Goal: Information Seeking & Learning: Learn about a topic

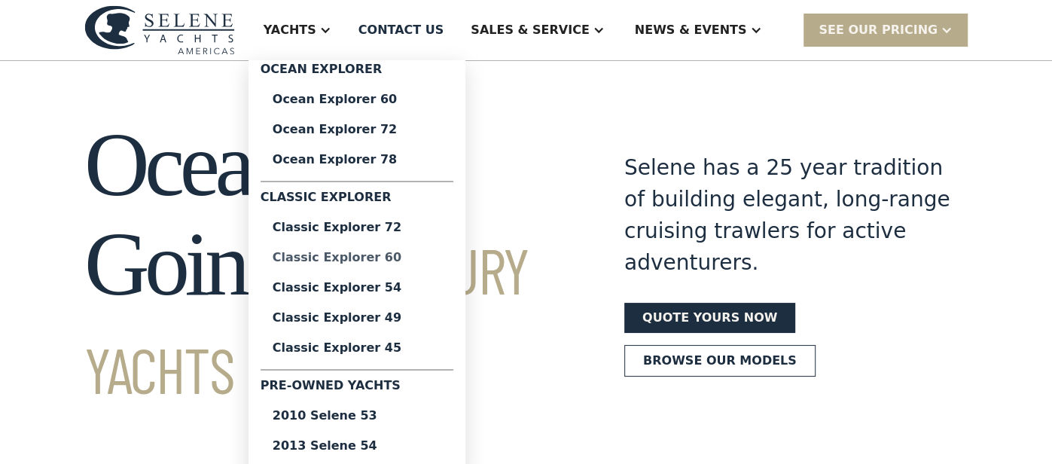
click at [398, 258] on div "Classic Explorer 60" at bounding box center [357, 258] width 169 height 12
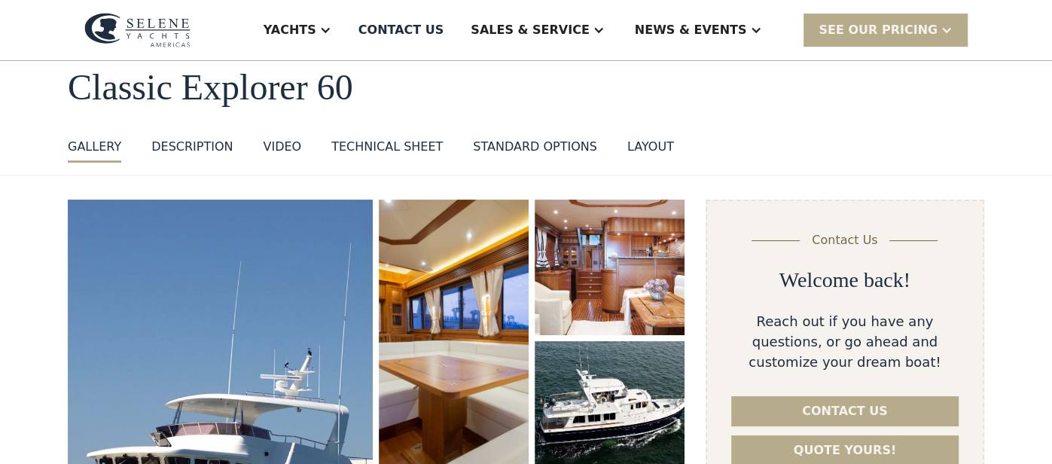
scroll to position [29, 0]
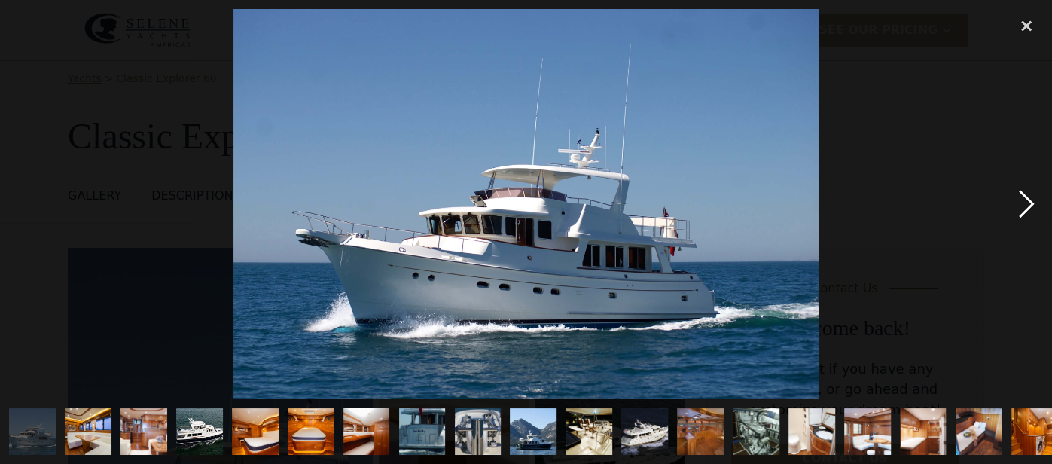
click at [1025, 203] on div "next image" at bounding box center [1026, 203] width 51 height 389
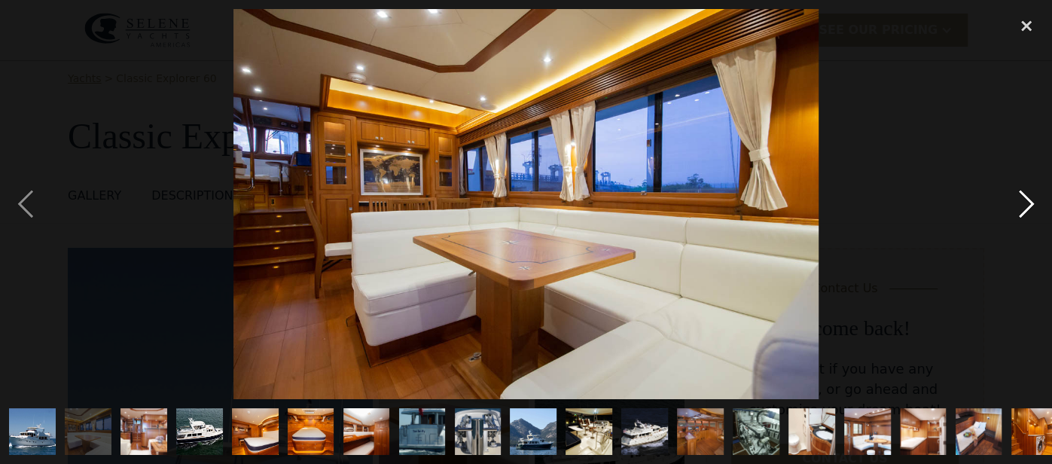
click at [1025, 203] on div "next image" at bounding box center [1026, 203] width 51 height 389
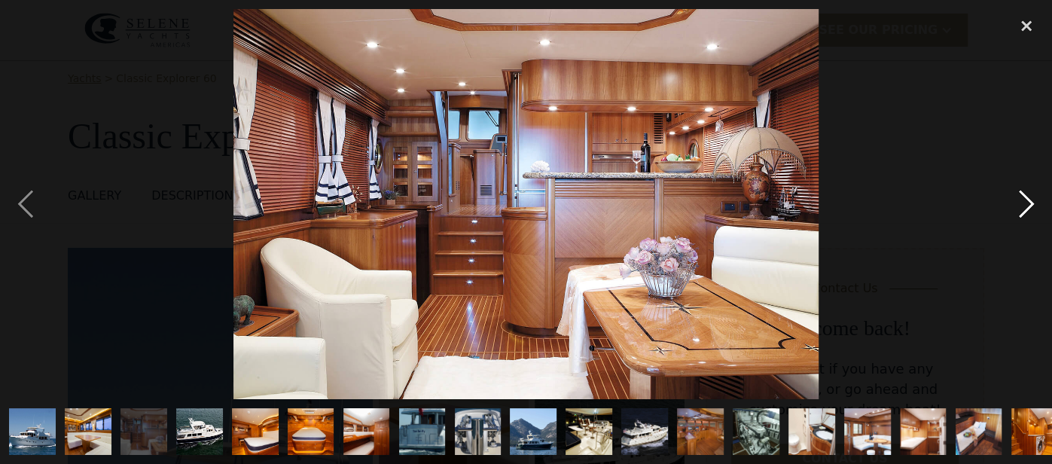
click at [1025, 203] on div "next image" at bounding box center [1026, 203] width 51 height 389
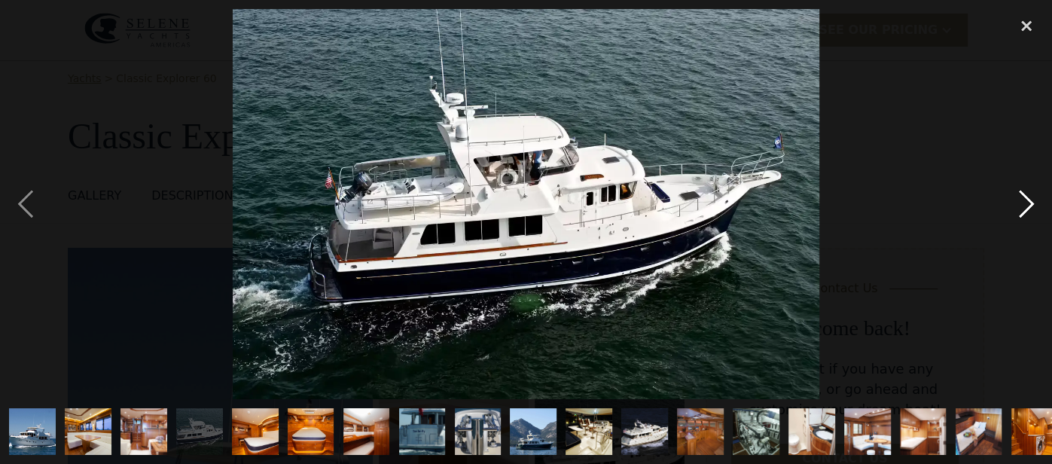
click at [1025, 203] on div "next image" at bounding box center [1026, 203] width 51 height 389
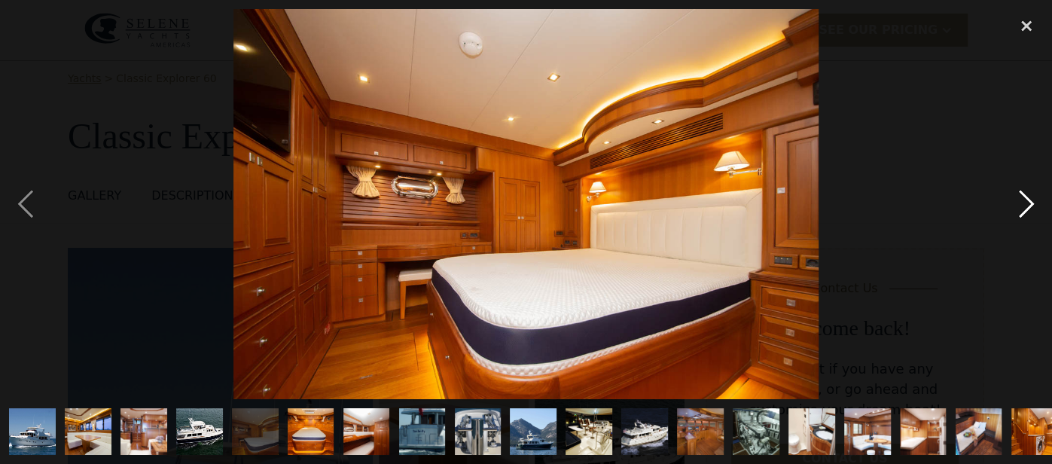
click at [1025, 203] on div "next image" at bounding box center [1026, 203] width 51 height 389
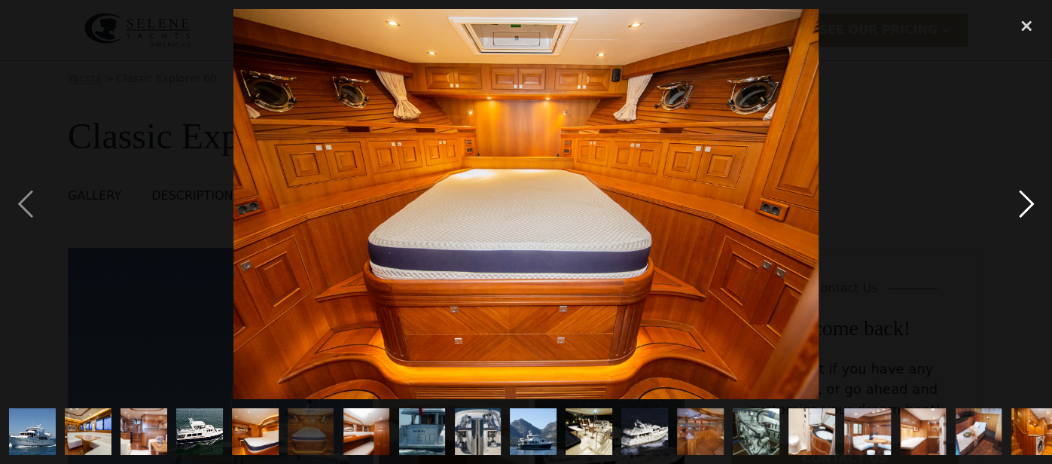
click at [1025, 203] on div "next image" at bounding box center [1026, 203] width 51 height 389
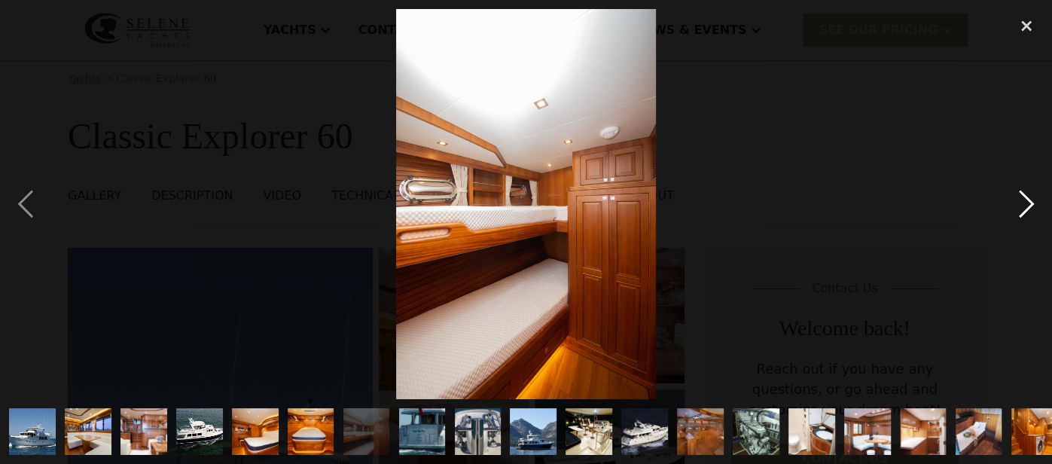
click at [1025, 203] on div "next image" at bounding box center [1026, 203] width 51 height 389
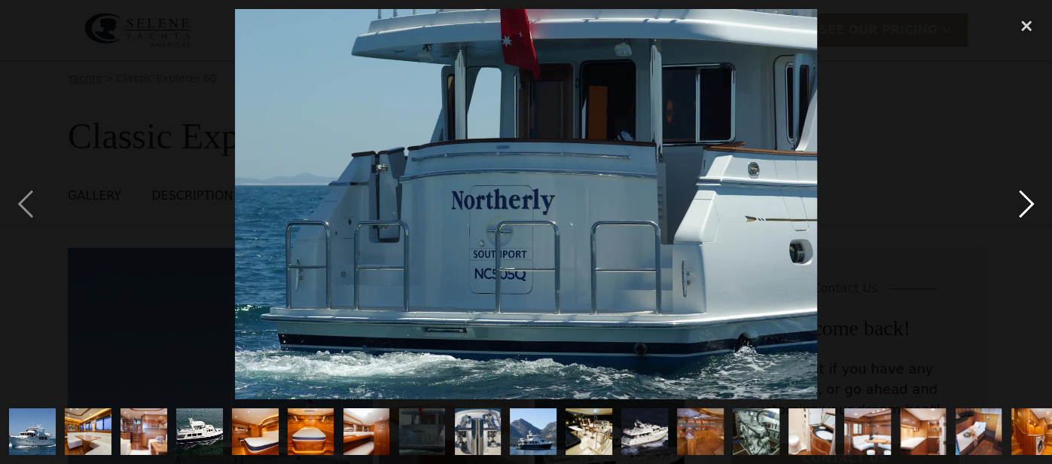
click at [1025, 203] on div "next image" at bounding box center [1026, 203] width 51 height 389
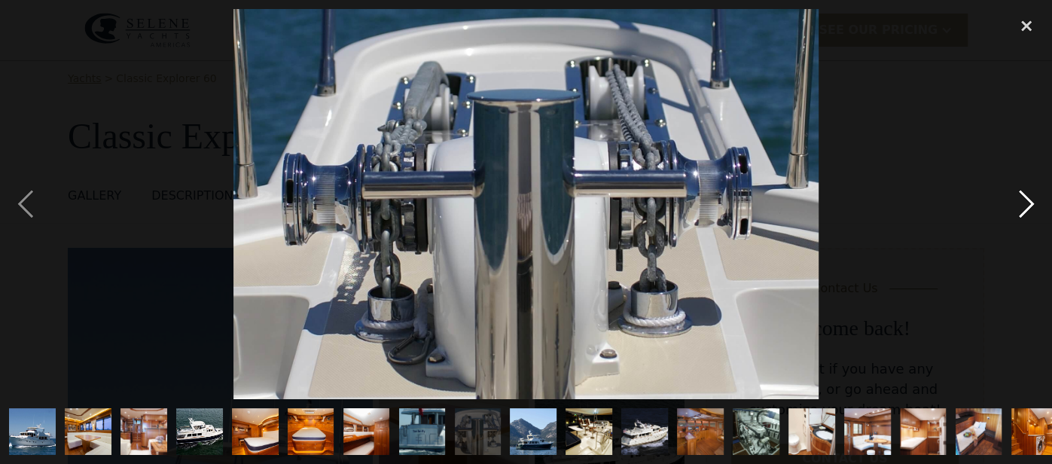
click at [1025, 203] on div "next image" at bounding box center [1026, 203] width 51 height 389
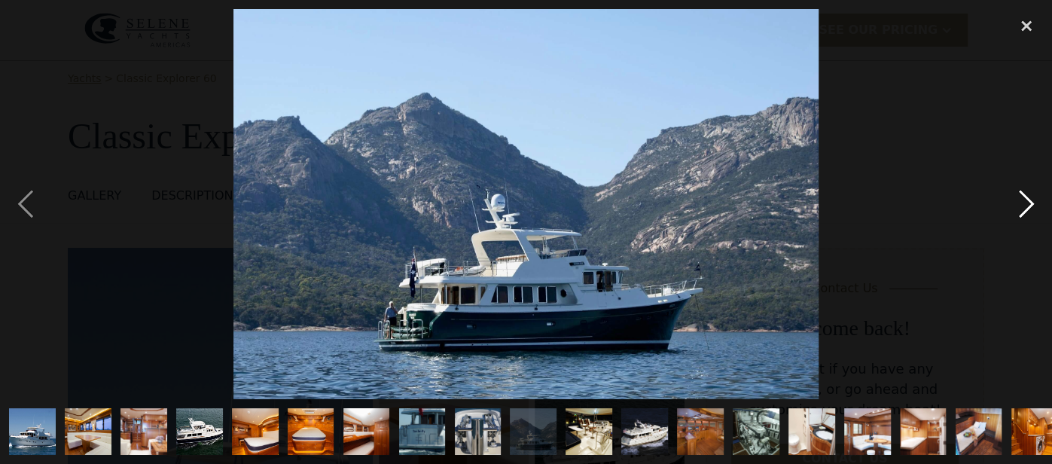
click at [1025, 203] on div "next image" at bounding box center [1026, 203] width 51 height 389
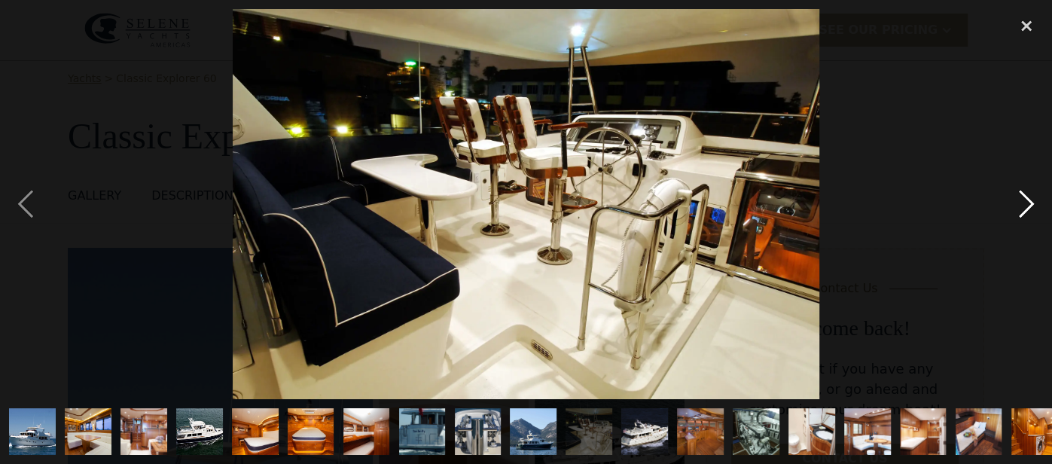
click at [1025, 203] on div "next image" at bounding box center [1026, 203] width 51 height 389
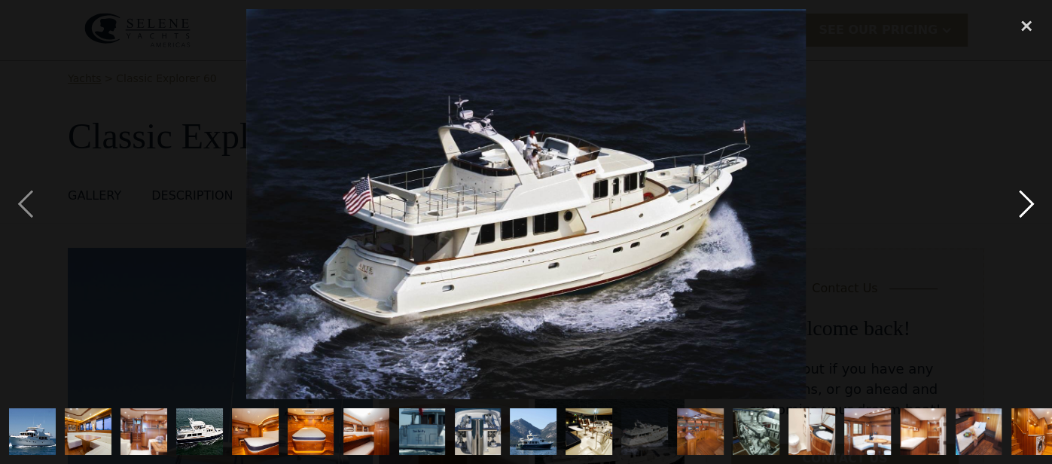
click at [1025, 203] on div "next image" at bounding box center [1026, 203] width 51 height 389
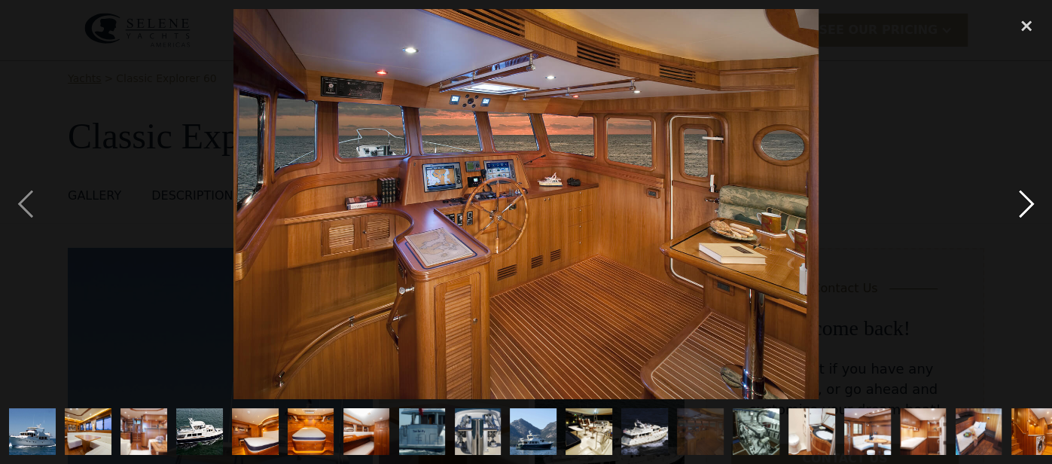
click at [1025, 203] on div "next image" at bounding box center [1026, 203] width 51 height 389
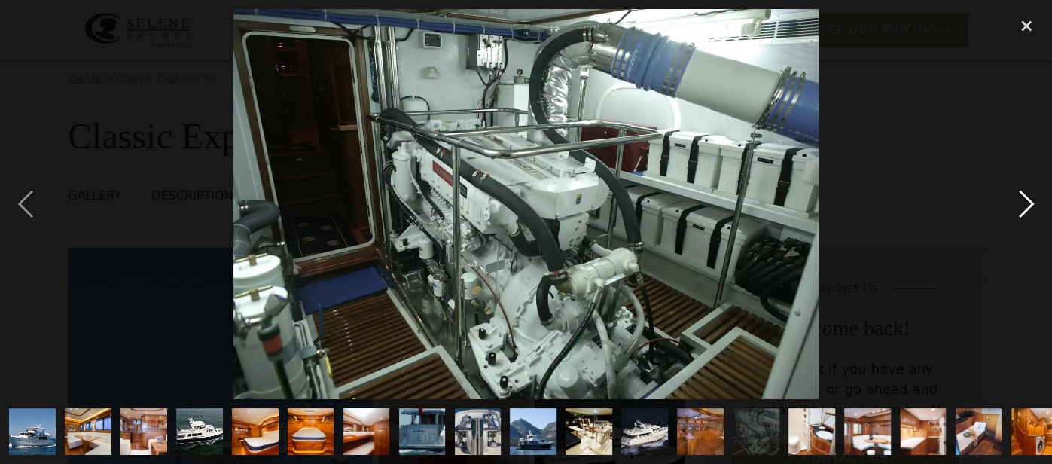
click at [1025, 203] on div "next image" at bounding box center [1026, 203] width 51 height 389
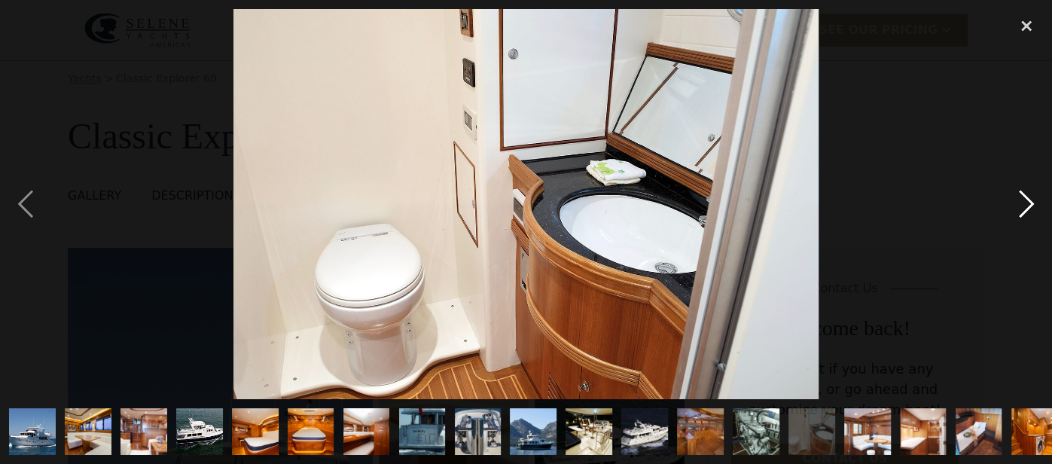
click at [1025, 203] on div "next image" at bounding box center [1026, 203] width 51 height 389
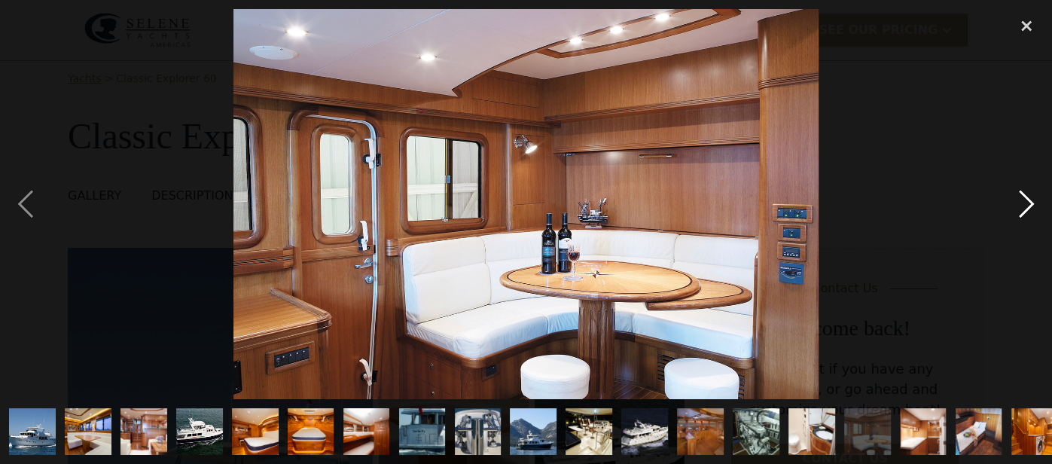
click at [1025, 203] on div "next image" at bounding box center [1026, 203] width 51 height 389
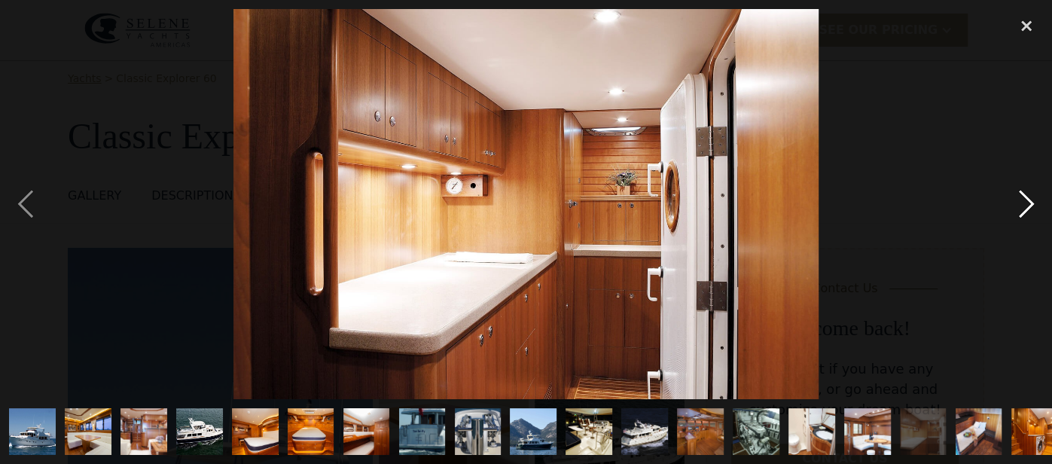
click at [1025, 203] on div "next image" at bounding box center [1026, 203] width 51 height 389
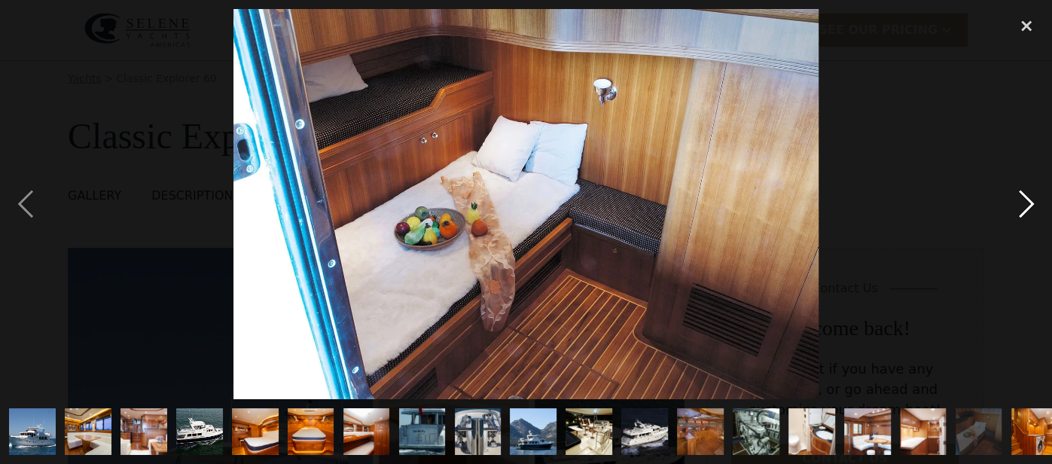
click at [1025, 203] on div "next image" at bounding box center [1026, 203] width 51 height 389
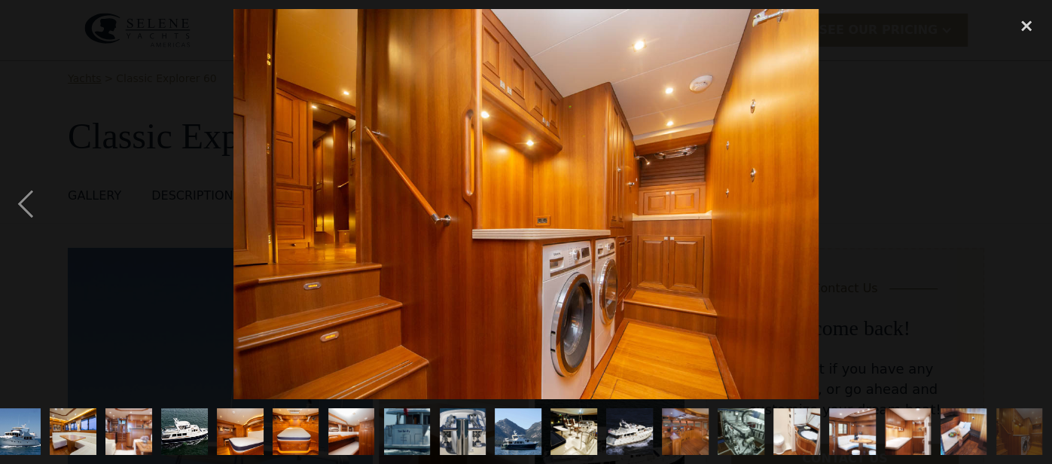
scroll to position [0, 16]
click at [1025, 203] on div "next image" at bounding box center [1026, 203] width 51 height 389
click at [1021, 28] on div "close lightbox" at bounding box center [1026, 25] width 51 height 33
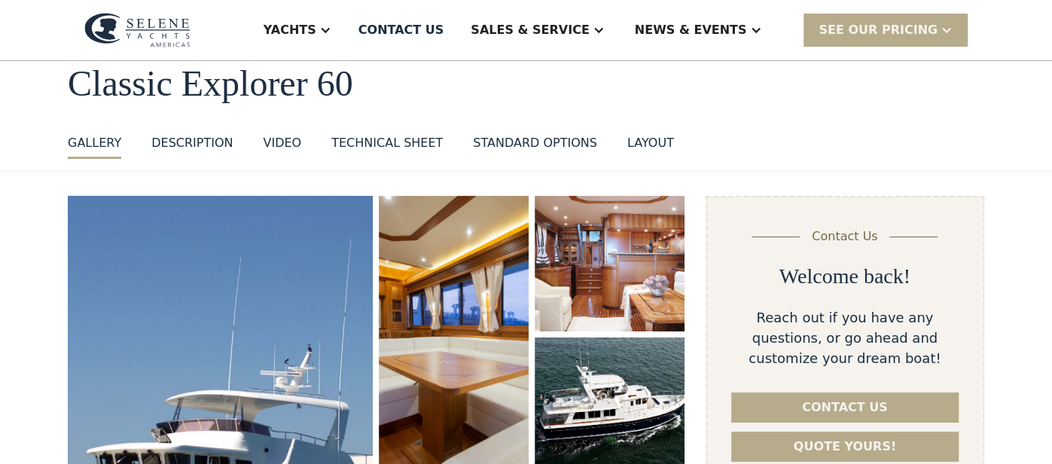
scroll to position [80, 0]
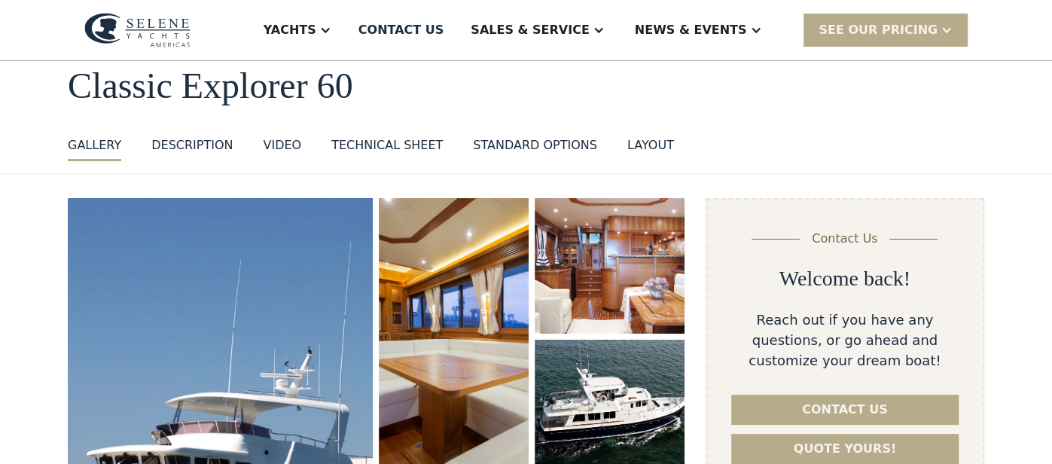
click at [389, 145] on div "Technical sheet" at bounding box center [386, 145] width 111 height 18
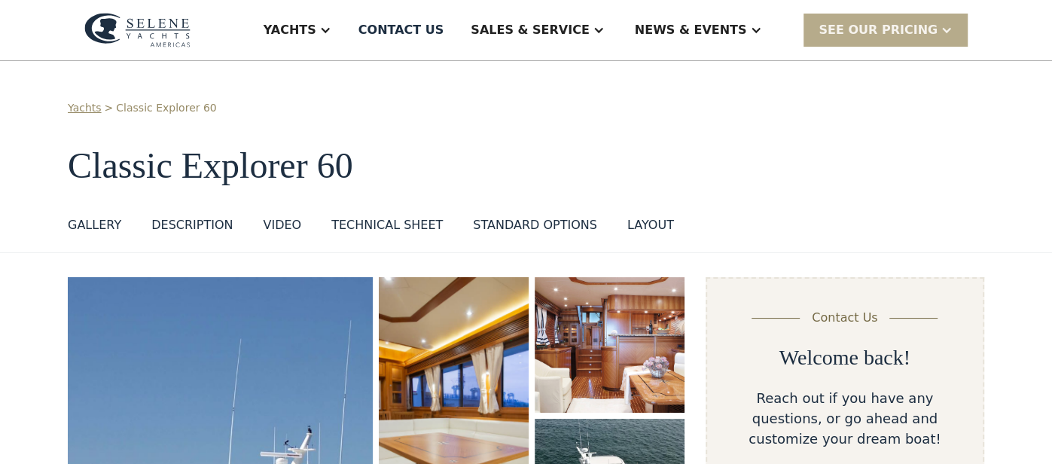
click at [529, 223] on div "standard options" at bounding box center [535, 225] width 124 height 18
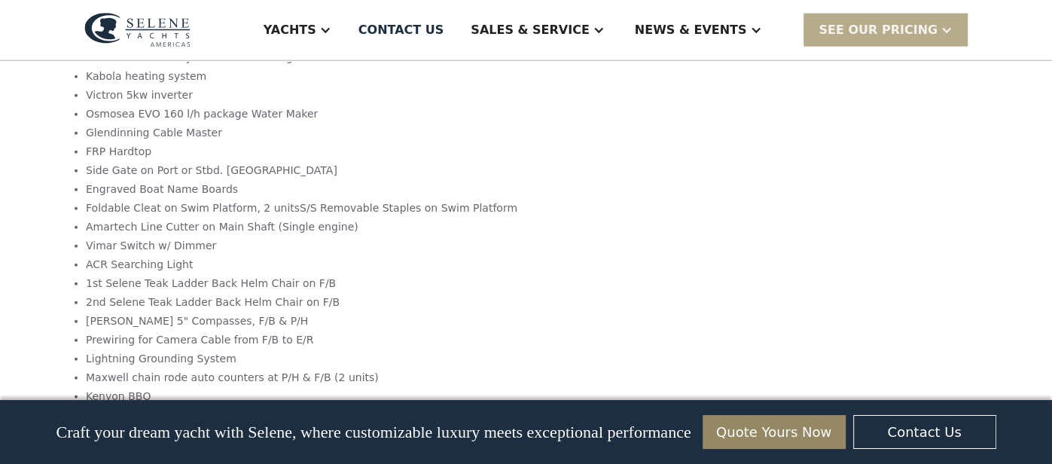
scroll to position [2538, 0]
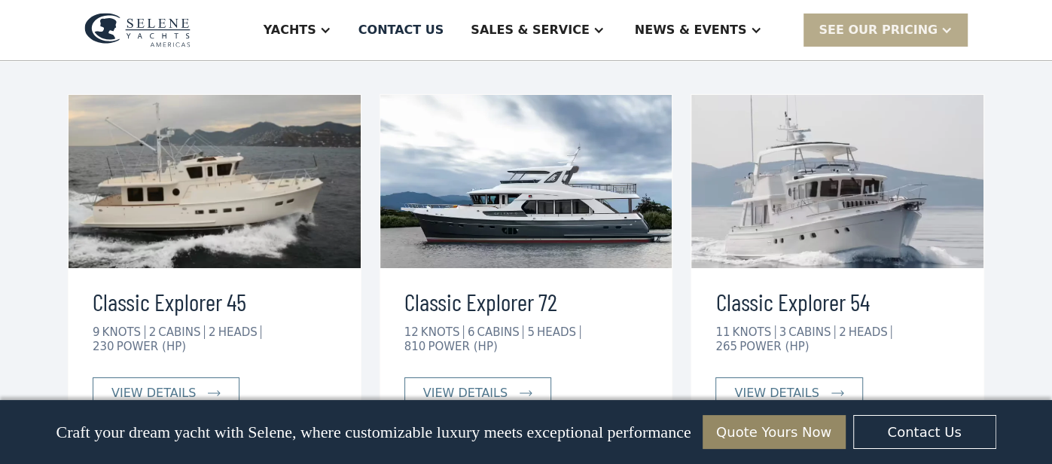
scroll to position [3495, 0]
